Goal: Transaction & Acquisition: Obtain resource

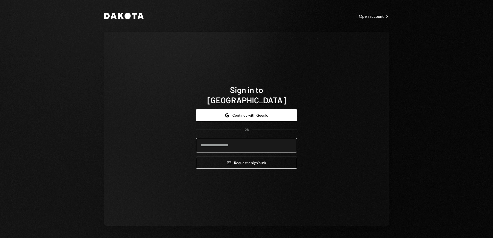
click at [228, 141] on input "email" at bounding box center [246, 145] width 101 height 14
type input "**********"
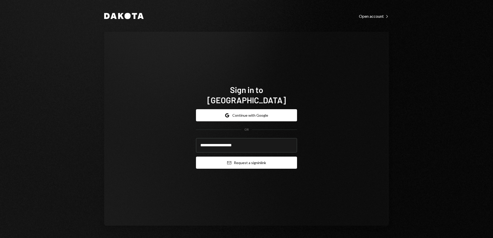
click at [240, 157] on button "Email Request a sign in link" at bounding box center [246, 163] width 101 height 12
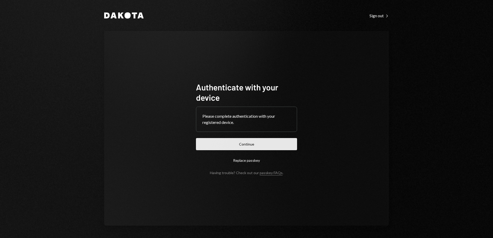
click at [245, 145] on button "Continue" at bounding box center [246, 144] width 101 height 12
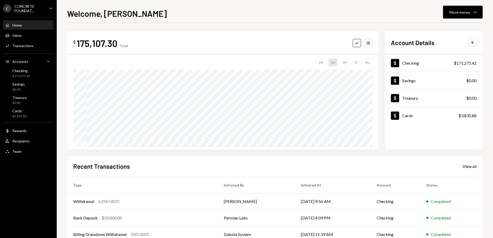
click at [42, 8] on div "CONCRETE FOUNDAT..." at bounding box center [29, 8] width 30 height 9
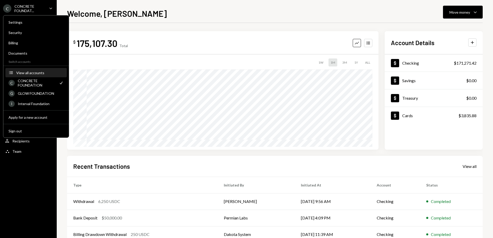
click at [27, 73] on div "View all accounts" at bounding box center [39, 73] width 47 height 4
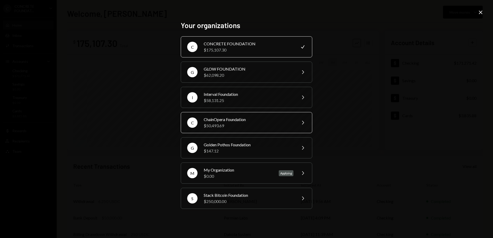
click at [256, 123] on div "$50,493.69" at bounding box center [249, 126] width 90 height 6
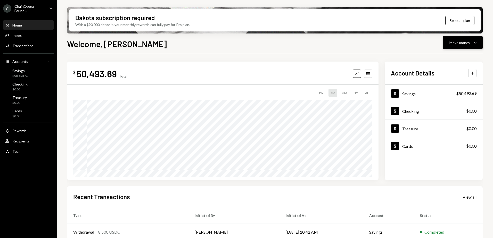
click at [470, 42] on div "Move money Caret Down" at bounding box center [462, 42] width 27 height 6
click at [452, 57] on div "Send" at bounding box center [459, 57] width 38 height 5
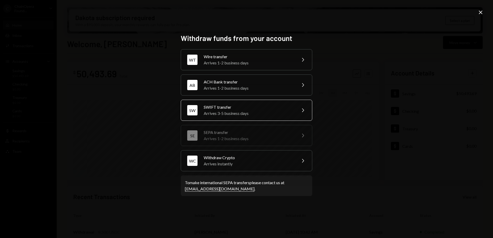
click at [230, 111] on div "Arrives 3-5 business days" at bounding box center [249, 113] width 90 height 6
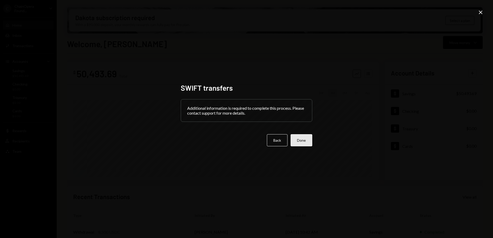
click at [299, 140] on button "Done" at bounding box center [302, 140] width 22 height 12
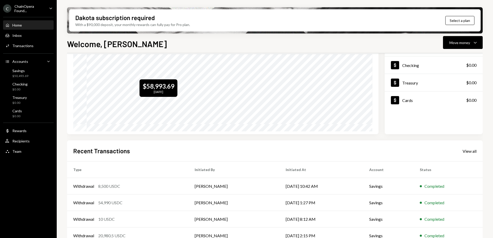
scroll to position [73, 0]
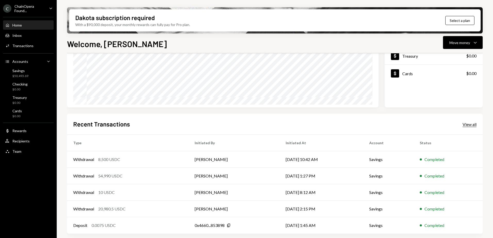
click at [466, 124] on div "View all" at bounding box center [470, 124] width 14 height 5
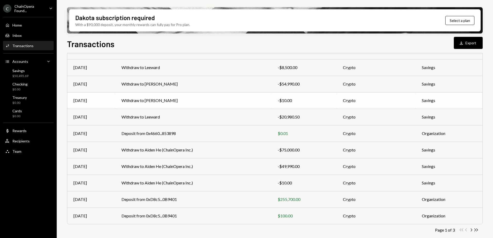
scroll to position [55, 0]
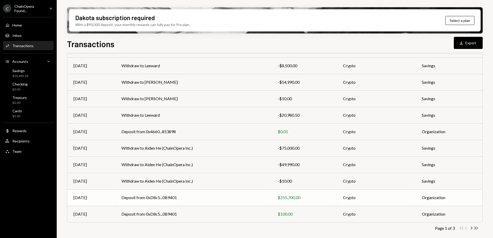
click at [134, 196] on td "Deposit from 0xD8c5...0B9401" at bounding box center [193, 198] width 156 height 17
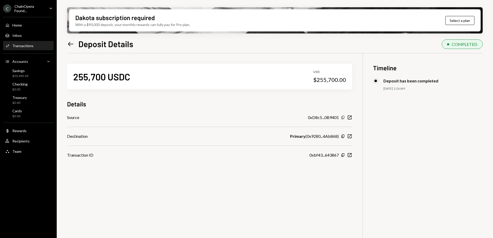
click at [343, 118] on icon "Copy" at bounding box center [343, 118] width 4 height 4
click at [21, 26] on div "Home" at bounding box center [17, 25] width 10 height 4
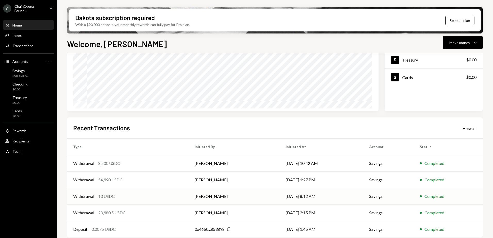
scroll to position [73, 0]
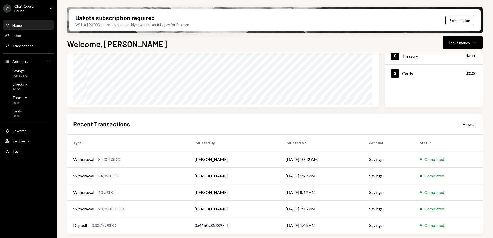
click at [469, 126] on div "View all" at bounding box center [470, 124] width 14 height 5
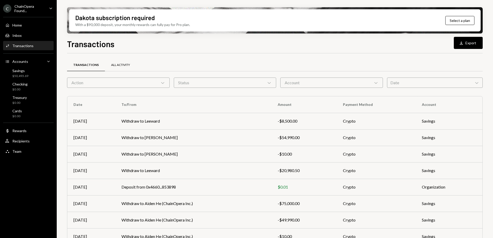
click at [122, 67] on div "All Activity" at bounding box center [120, 65] width 19 height 4
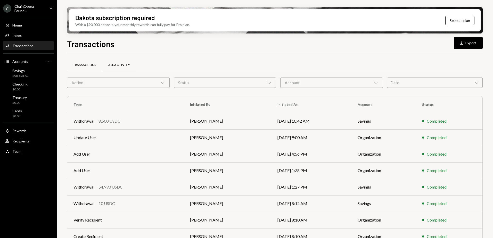
click at [95, 66] on div "Transactions" at bounding box center [84, 65] width 23 height 4
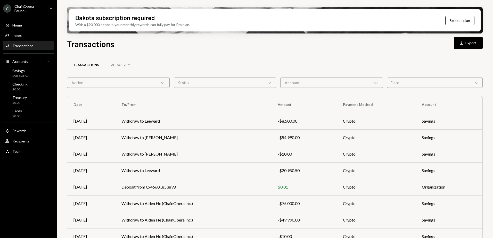
click at [270, 49] on div "Transactions Download Export Transactions All Activity Action Chevron Down Stat…" at bounding box center [275, 153] width 416 height 231
click at [20, 25] on div "Home" at bounding box center [17, 25] width 10 height 4
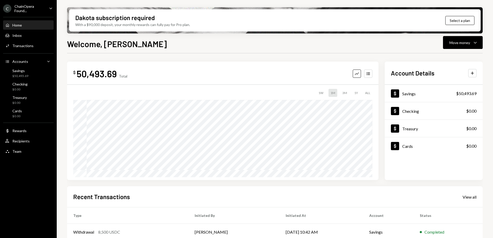
click at [31, 12] on div "ChainOpera Found..." at bounding box center [29, 8] width 30 height 9
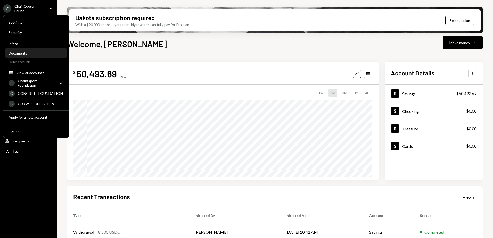
click at [24, 52] on div "Documents" at bounding box center [36, 53] width 55 height 4
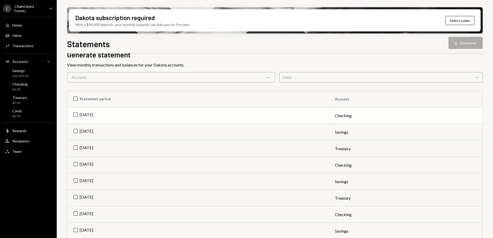
scroll to position [26, 0]
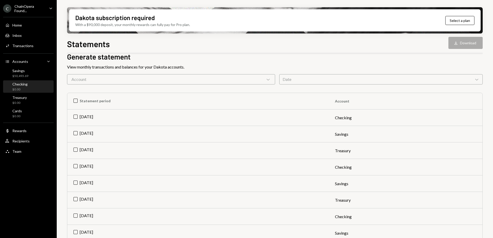
click at [30, 88] on div "Checking $0.00" at bounding box center [28, 87] width 46 height 10
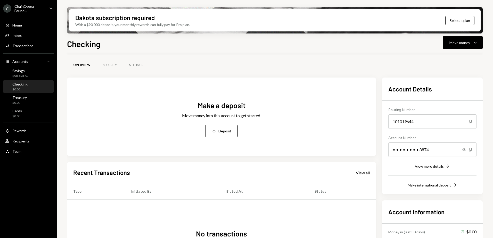
scroll to position [48, 0]
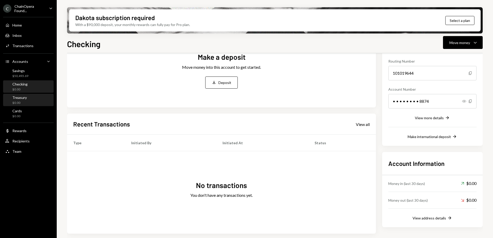
click at [24, 101] on div "$0.00" at bounding box center [19, 103] width 14 height 4
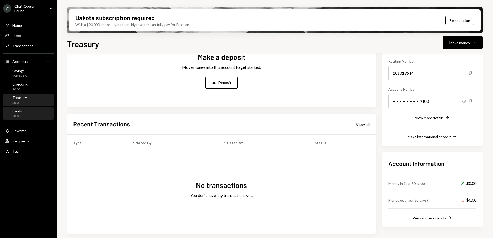
scroll to position [48, 0]
click at [31, 74] on div "Savings $50,493.69" at bounding box center [28, 74] width 46 height 10
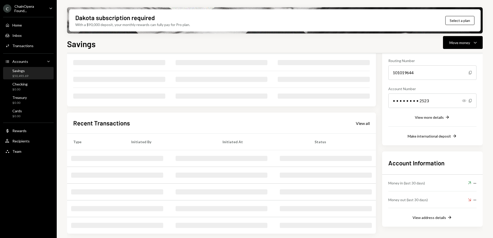
scroll to position [42, 0]
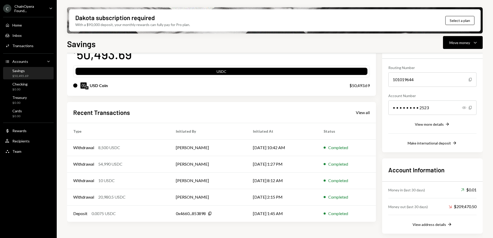
click at [23, 12] on div "ChainOpera Found..." at bounding box center [29, 8] width 30 height 9
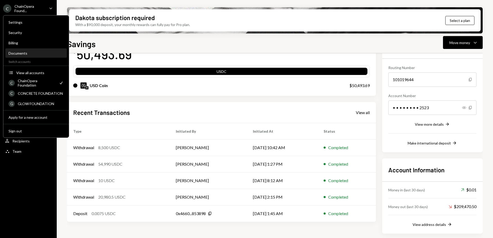
click at [28, 50] on div "Documents" at bounding box center [36, 53] width 55 height 9
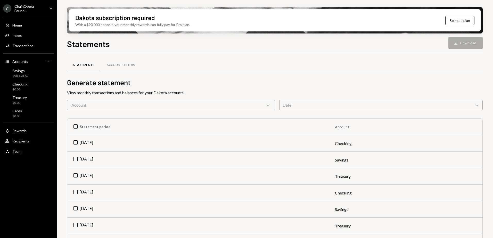
click at [140, 111] on div "Statements Account Letters Generate statement View monthly transactions and bal…" at bounding box center [275, 203] width 416 height 282
click at [140, 105] on div "Account Chevron Down" at bounding box center [171, 105] width 208 height 10
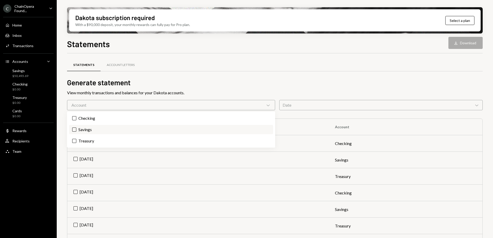
click at [80, 130] on label "Savings" at bounding box center [171, 129] width 204 height 9
click at [76, 130] on button "Savings" at bounding box center [74, 130] width 4 height 4
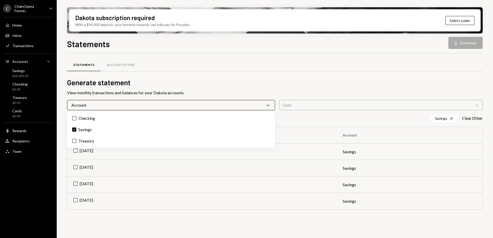
click at [61, 99] on div "Dakota subscription required With a $90,000 deposit, your monthly rewards can f…" at bounding box center [275, 119] width 436 height 238
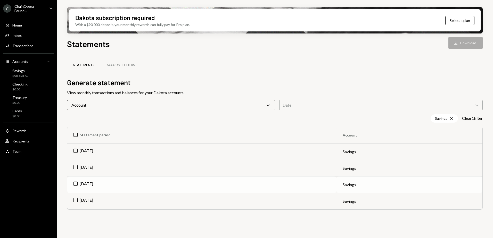
click at [76, 183] on td "May 2025" at bounding box center [201, 185] width 269 height 17
click at [75, 168] on td "Jun 2025" at bounding box center [201, 168] width 269 height 17
click at [76, 150] on td "Jul 2025" at bounding box center [201, 152] width 269 height 17
click at [467, 42] on button "Download Download (3)" at bounding box center [463, 43] width 39 height 12
click at [63, 29] on div "Dakota subscription required With a $90,000 deposit, your monthly rewards can f…" at bounding box center [275, 119] width 436 height 238
